Goal: Find specific page/section: Find specific page/section

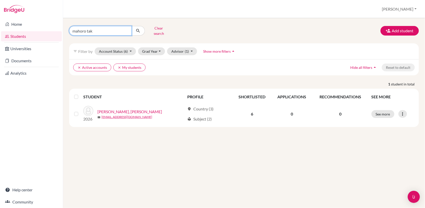
click at [99, 31] on input "mahoro tak" at bounding box center [100, 31] width 63 height 10
type input "m"
type input "[PERSON_NAME]"
click at [138, 29] on button "submit" at bounding box center [138, 31] width 13 height 10
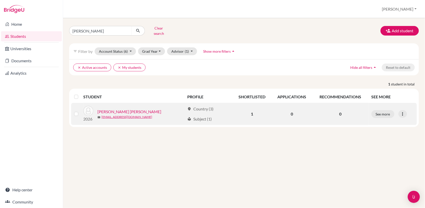
click at [115, 109] on link "[PERSON_NAME] [PERSON_NAME]" at bounding box center [129, 112] width 64 height 6
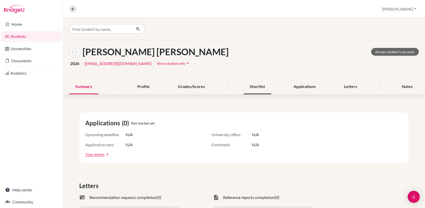
click at [255, 87] on div "Shortlist" at bounding box center [258, 87] width 28 height 15
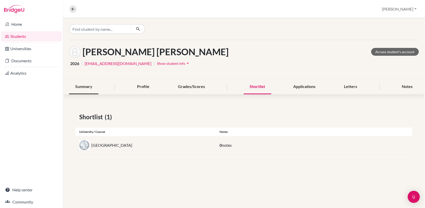
click at [84, 87] on div "Summary" at bounding box center [83, 87] width 29 height 15
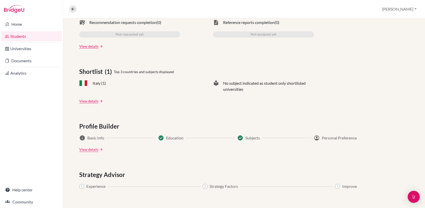
scroll to position [176, 0]
